Goal: Task Accomplishment & Management: Complete application form

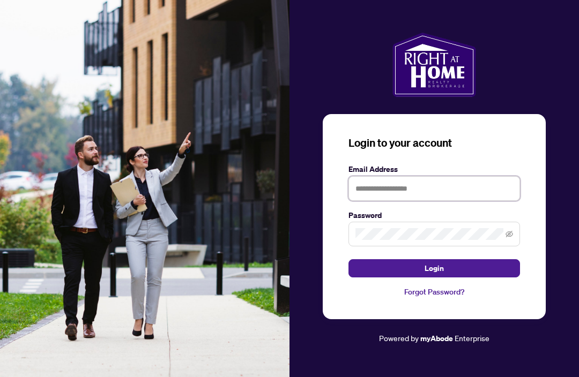
click at [420, 201] on input "text" at bounding box center [433, 188] width 171 height 25
type input "*"
type input "**********"
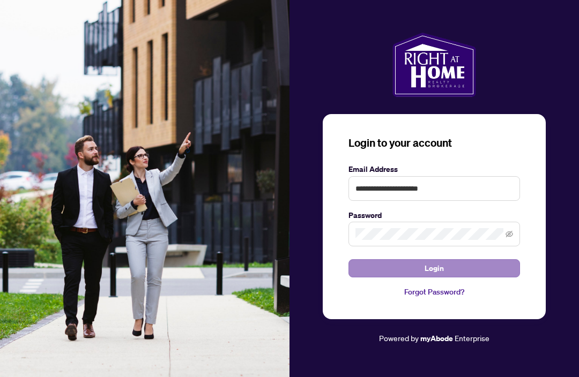
click at [445, 278] on button "Login" at bounding box center [433, 268] width 171 height 18
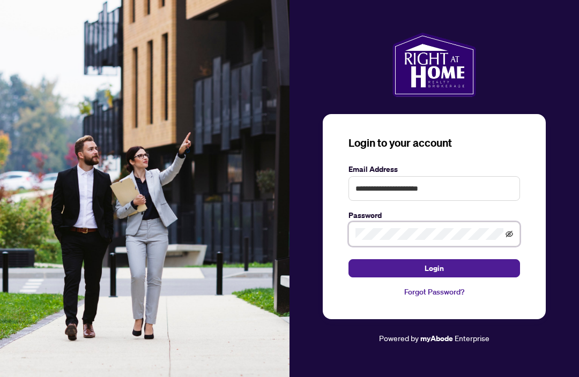
click at [512, 238] on icon "eye-invisible" at bounding box center [509, 234] width 8 height 8
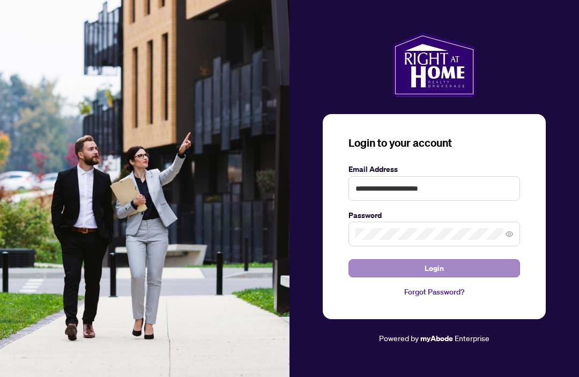
click at [440, 277] on span "Login" at bounding box center [433, 268] width 19 height 17
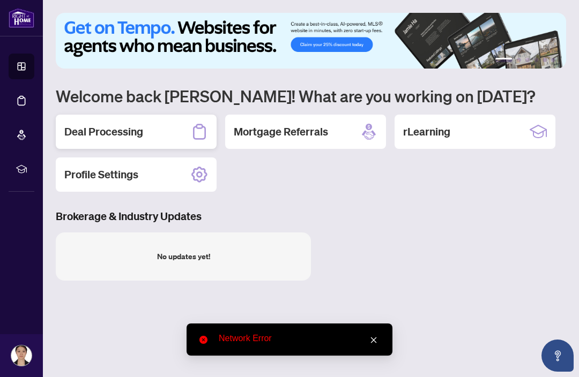
click at [189, 130] on div "Deal Processing" at bounding box center [136, 132] width 161 height 34
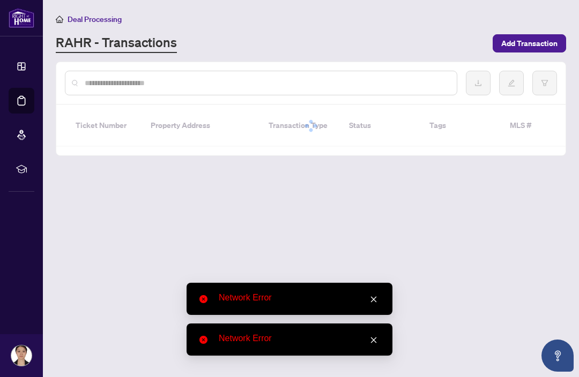
click at [372, 296] on icon "close" at bounding box center [374, 300] width 8 height 8
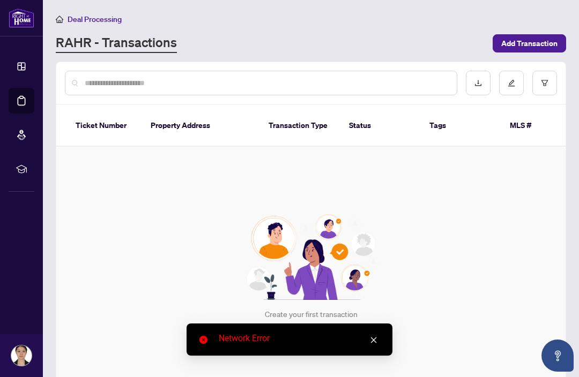
click at [376, 340] on icon "close" at bounding box center [374, 340] width 8 height 8
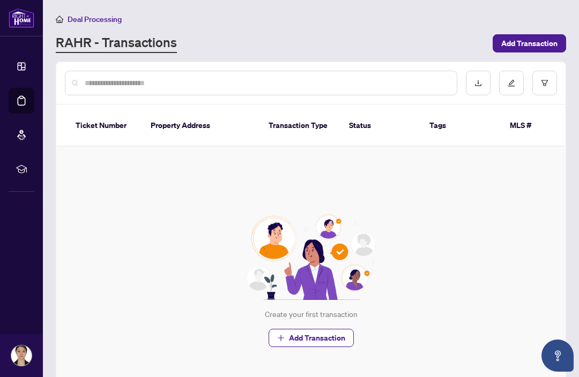
click at [92, 19] on span "Deal Processing" at bounding box center [95, 19] width 54 height 10
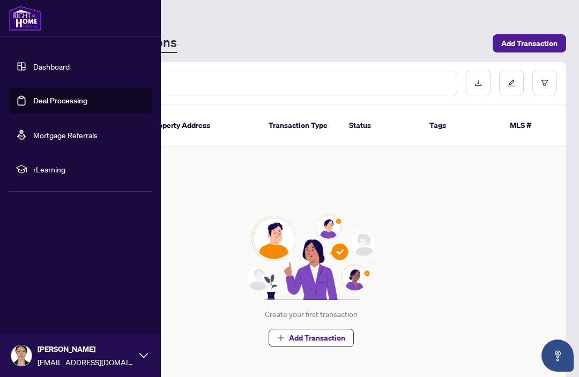
click at [63, 71] on link "Dashboard" at bounding box center [51, 67] width 36 height 10
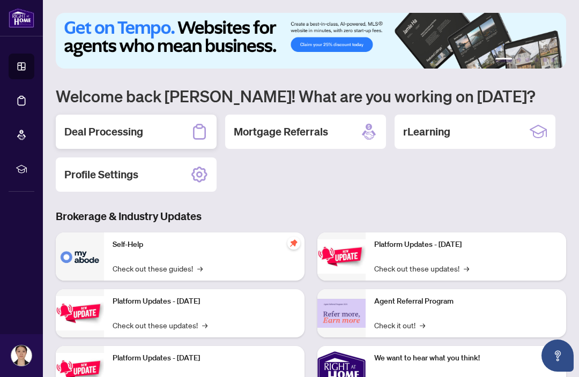
click at [197, 124] on icon at bounding box center [199, 131] width 17 height 17
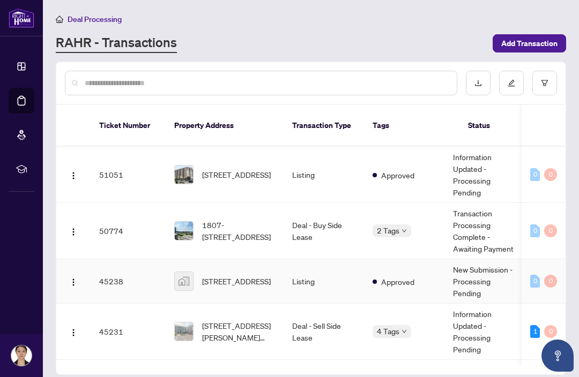
click at [241, 275] on span "[STREET_ADDRESS]" at bounding box center [236, 281] width 69 height 12
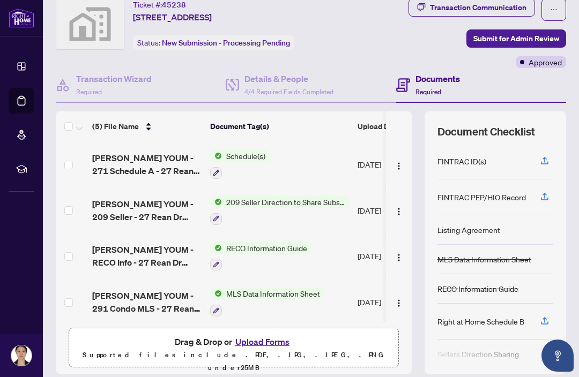
click at [279, 340] on button "Upload Forms" at bounding box center [262, 342] width 61 height 14
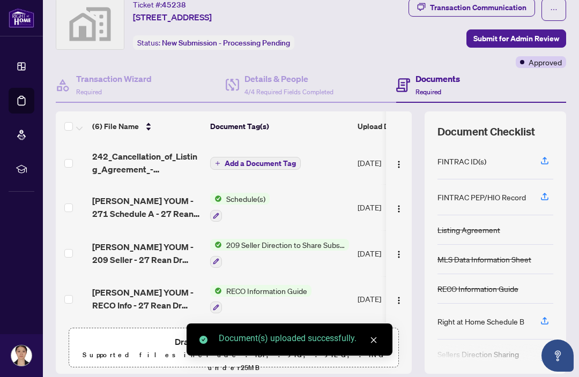
click at [268, 166] on span "Add a Document Tag" at bounding box center [260, 164] width 71 height 8
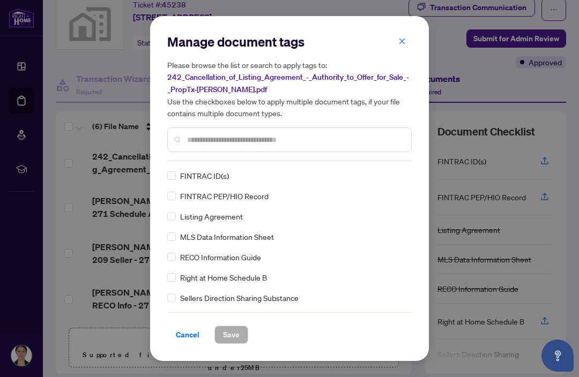
click at [323, 137] on input "text" at bounding box center [294, 140] width 215 height 12
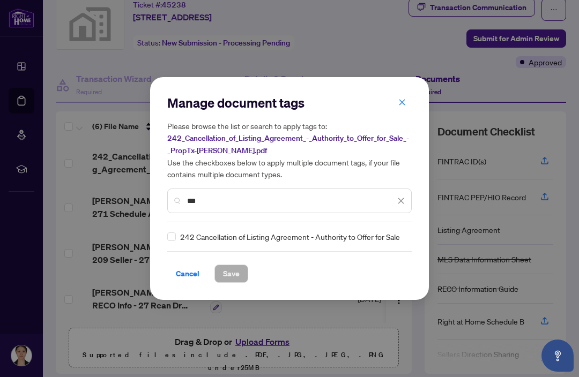
type input "***"
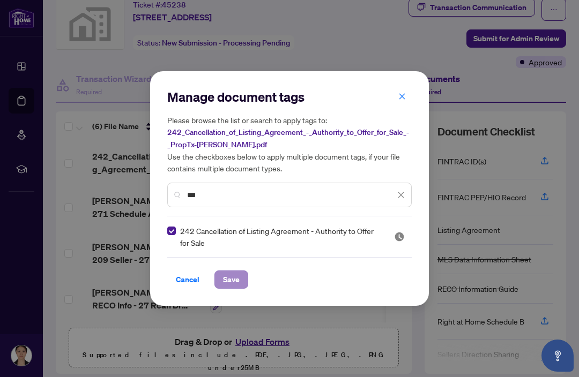
click at [234, 274] on span "Save" at bounding box center [231, 279] width 17 height 17
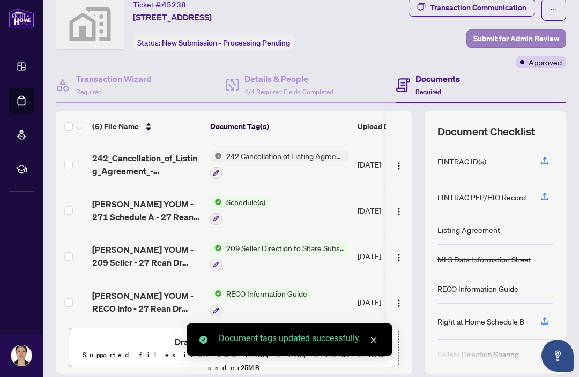
click at [540, 37] on span "Submit for Admin Review" at bounding box center [516, 38] width 86 height 17
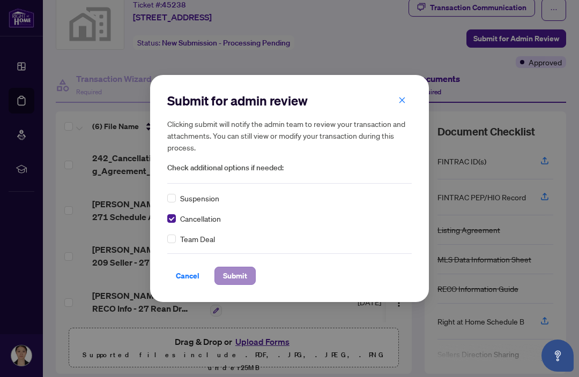
click at [237, 278] on span "Submit" at bounding box center [235, 275] width 24 height 17
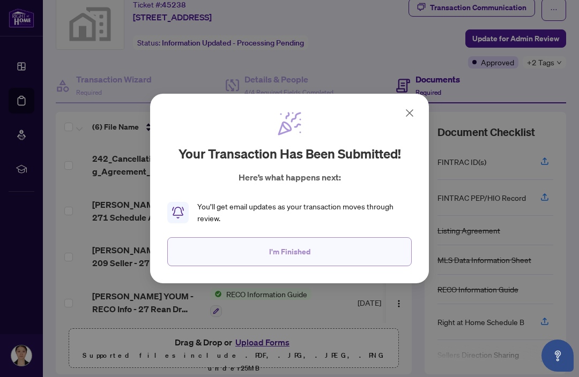
click at [313, 250] on button "I'm Finished" at bounding box center [289, 251] width 244 height 29
